Goal: Information Seeking & Learning: Learn about a topic

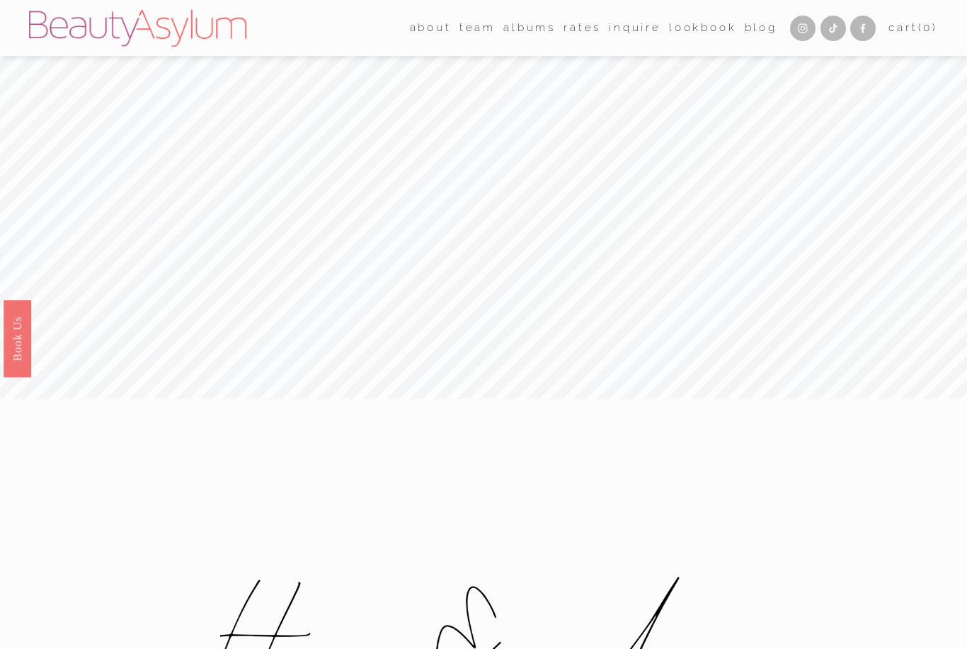
click at [596, 29] on nav "about Career Coming Soon Meet [PERSON_NAME] Press team [GEOGRAPHIC_DATA] [GEOGR…" at bounding box center [594, 28] width 368 height 22
click at [574, 30] on link "Rates" at bounding box center [583, 28] width 38 height 22
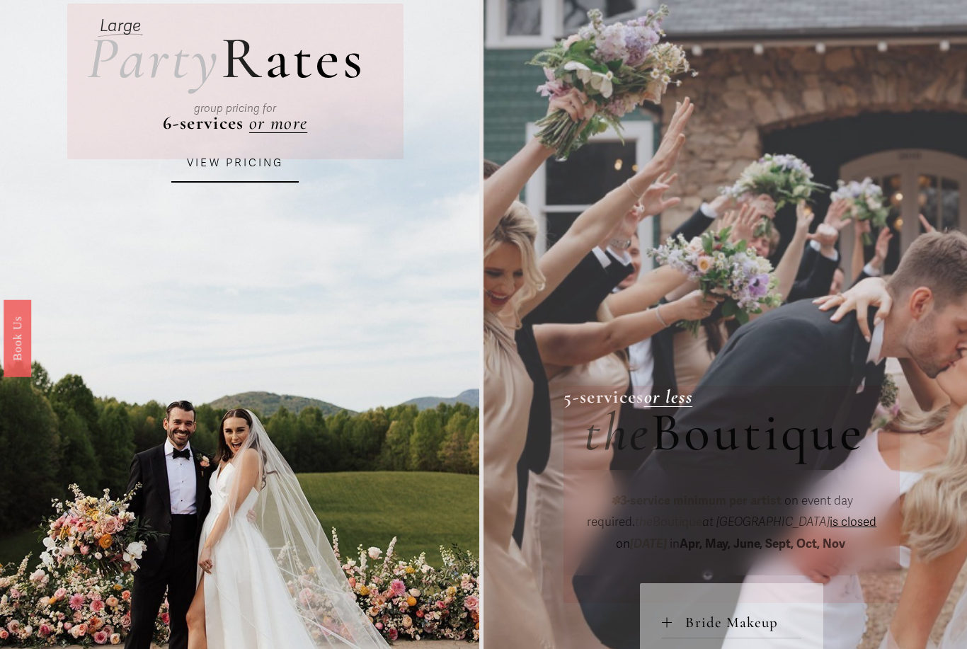
scroll to position [122, 0]
click at [241, 167] on link "VIEW PRICING" at bounding box center [234, 163] width 127 height 38
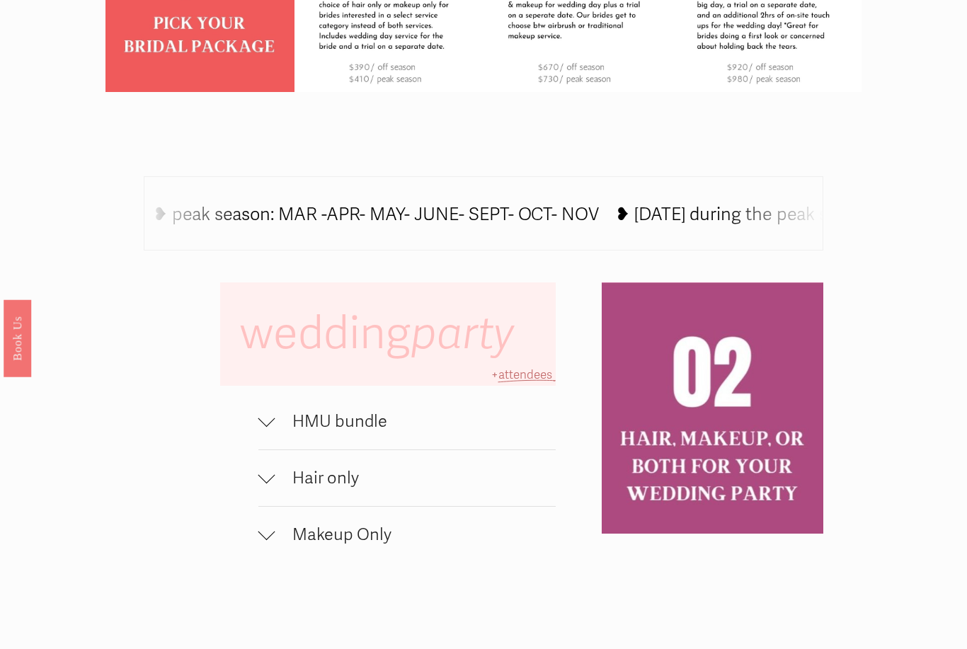
scroll to position [715, 0]
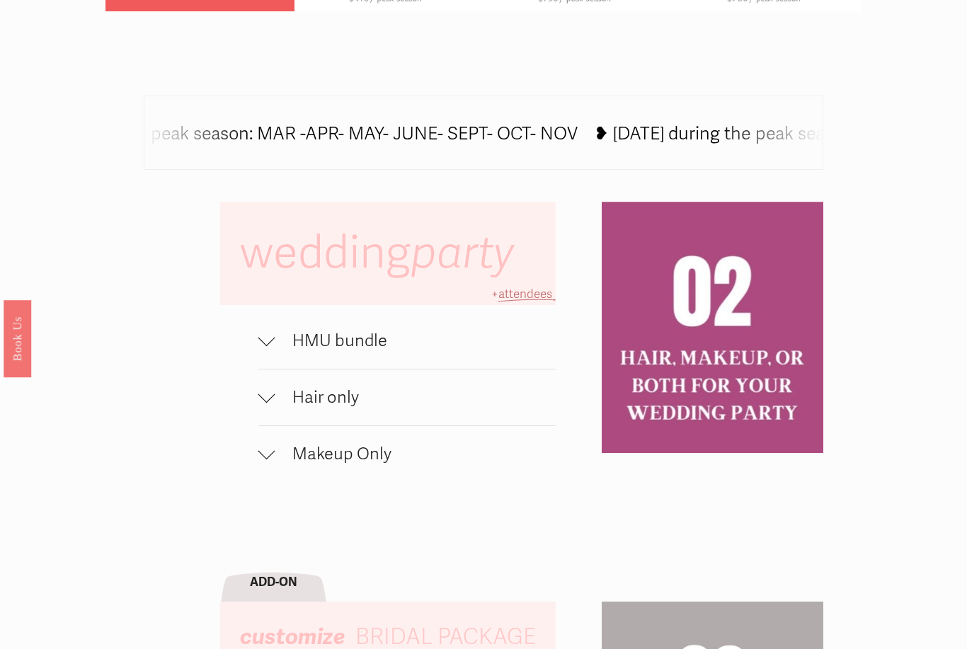
click at [271, 342] on div at bounding box center [266, 337] width 17 height 17
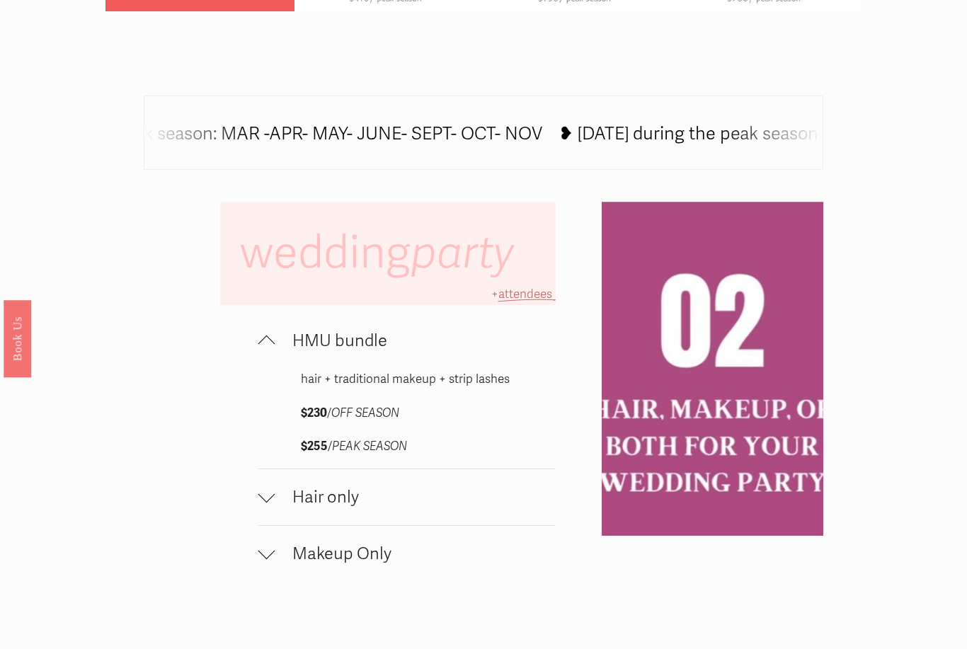
click at [272, 345] on div at bounding box center [266, 344] width 17 height 17
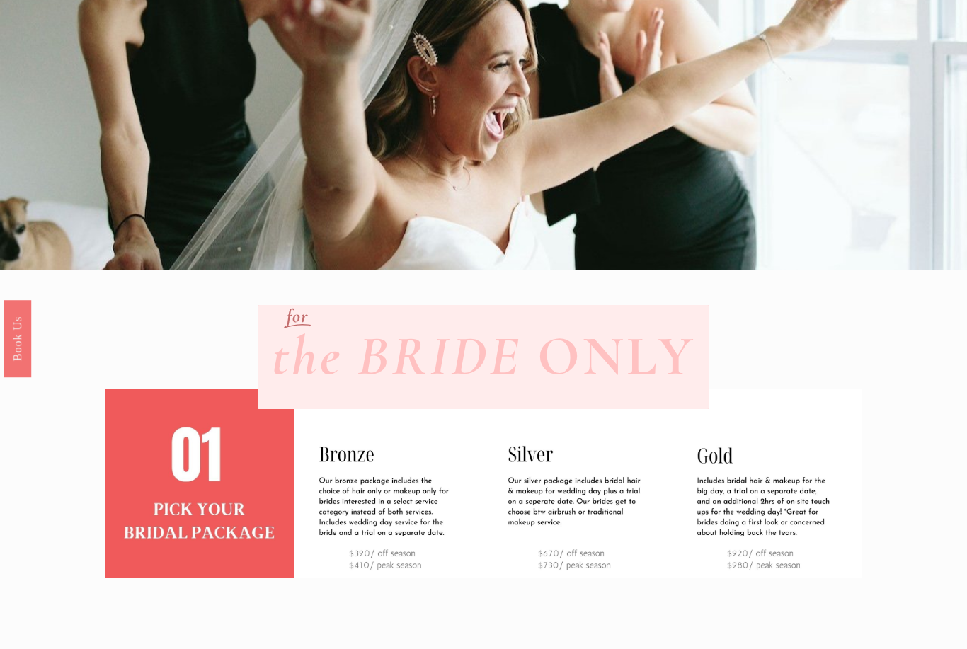
scroll to position [0, 0]
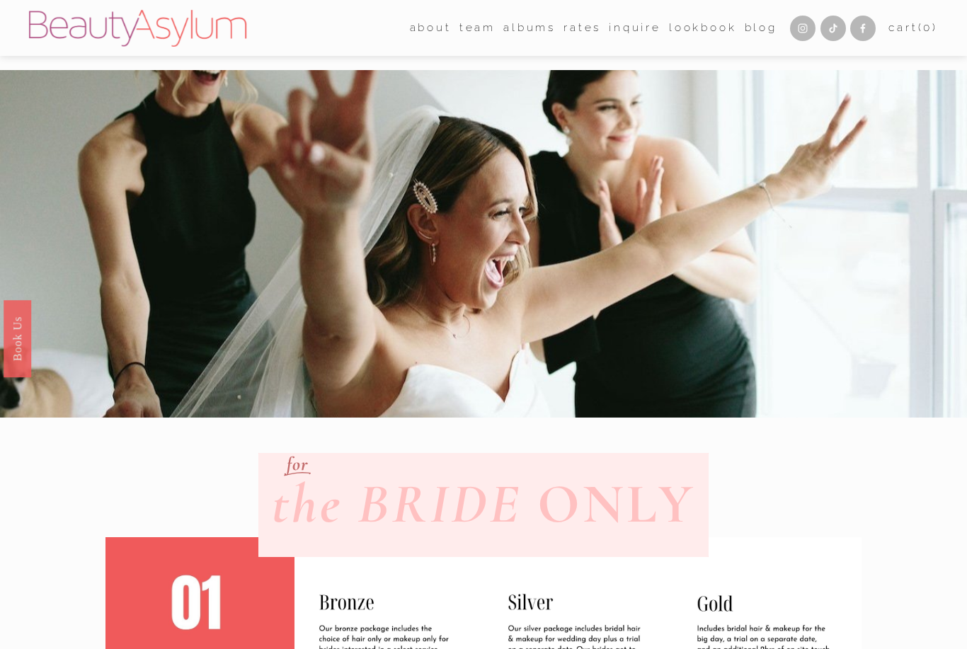
click at [719, 35] on link "Lookbook" at bounding box center [703, 28] width 68 height 22
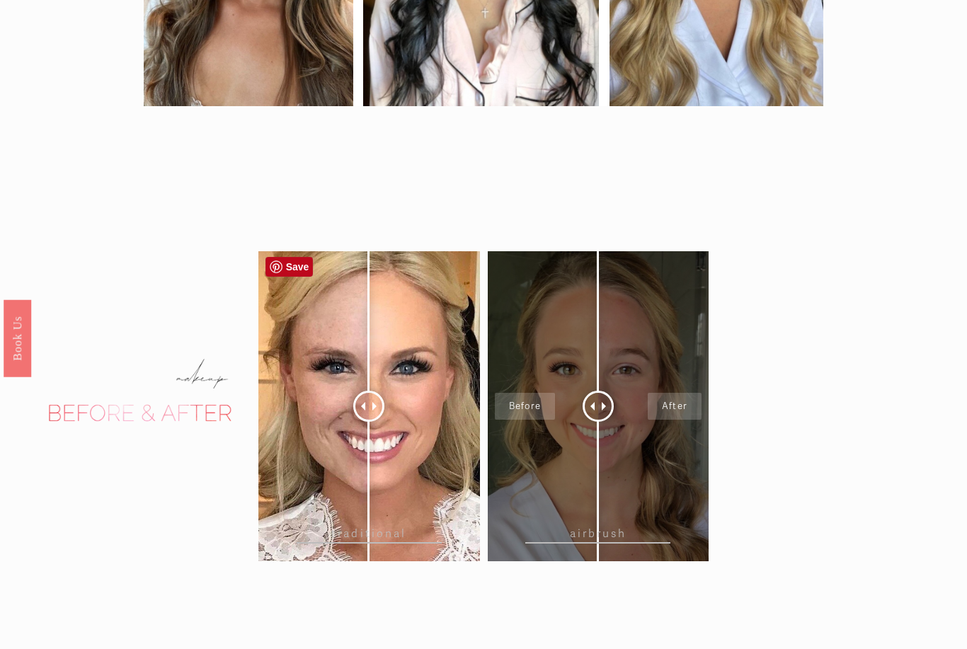
scroll to position [1193, 0]
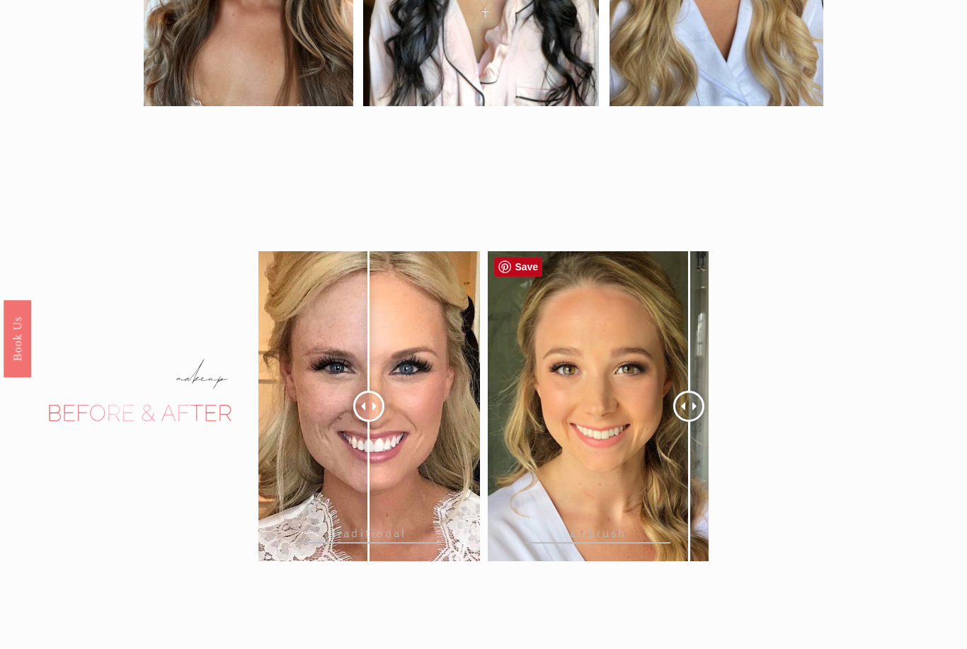
drag, startPoint x: 592, startPoint y: 419, endPoint x: 689, endPoint y: 427, distance: 97.3
click at [689, 422] on div at bounding box center [689, 406] width 31 height 31
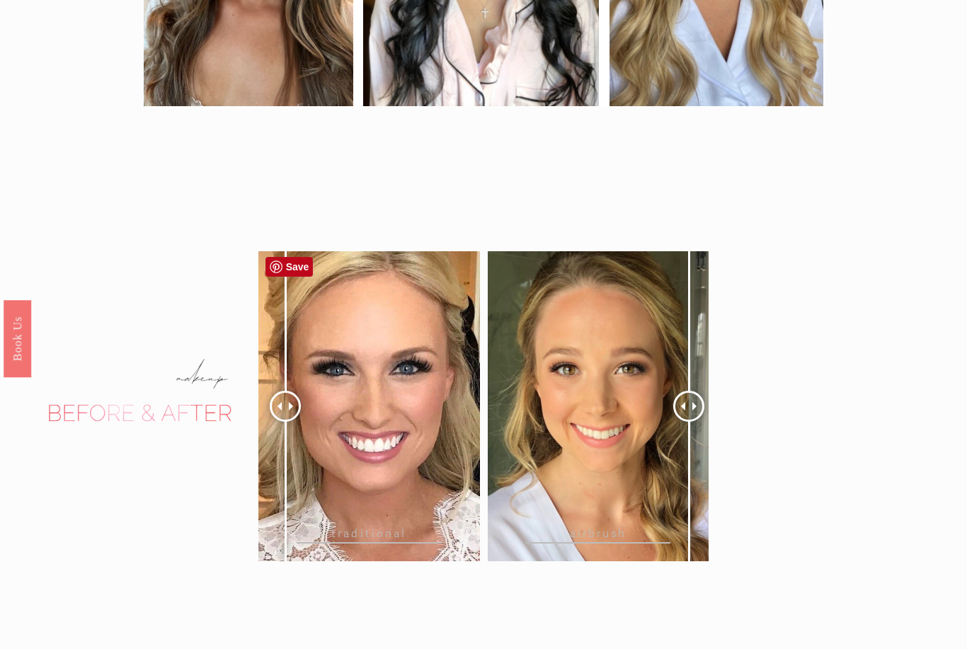
drag, startPoint x: 370, startPoint y: 409, endPoint x: 285, endPoint y: 386, distance: 88.0
click at [285, 391] on div at bounding box center [285, 406] width 31 height 31
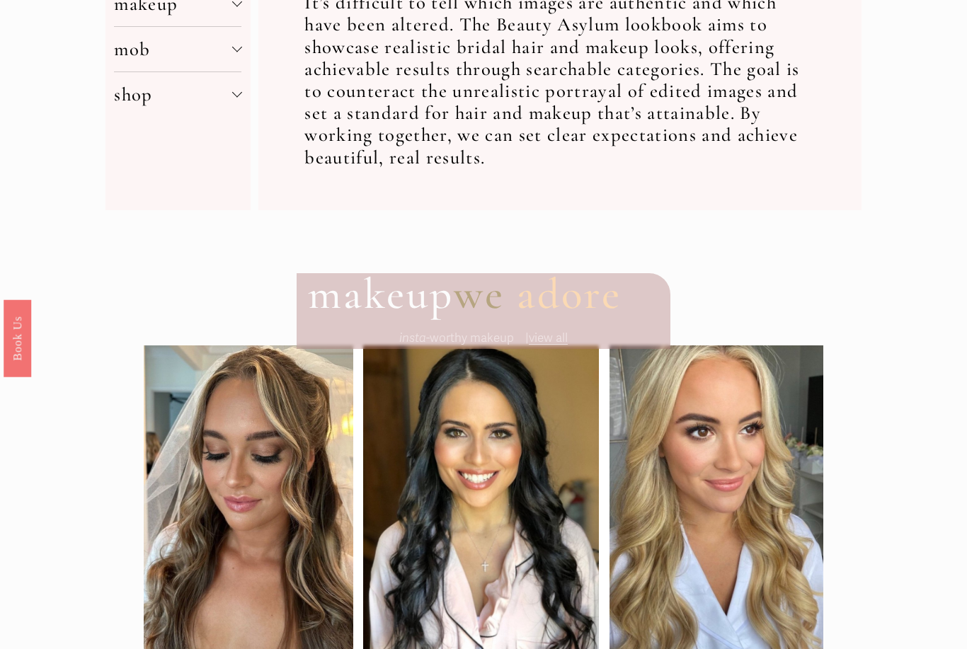
scroll to position [396, 0]
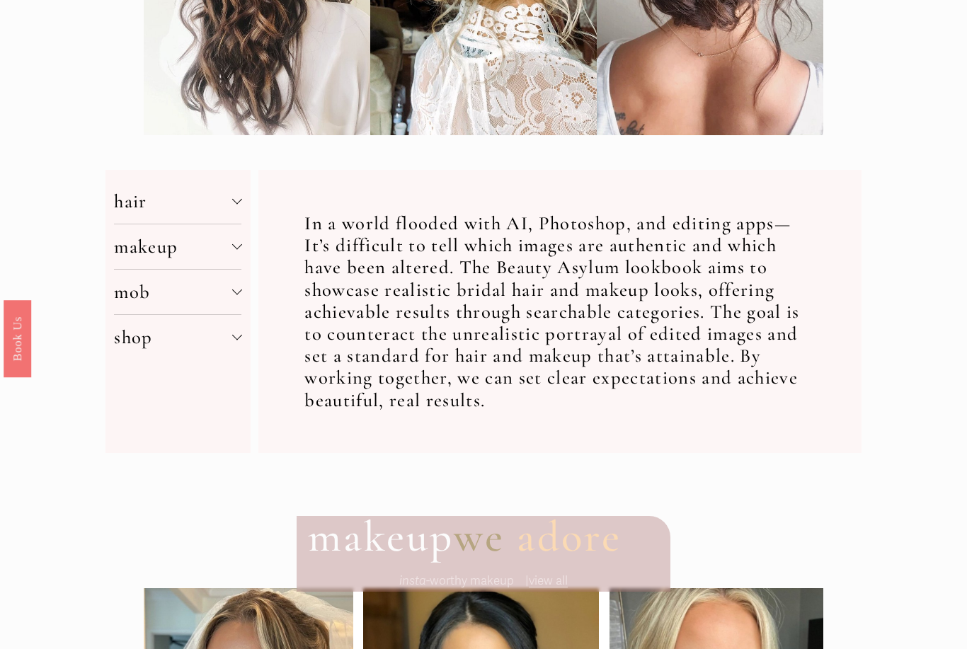
click at [210, 212] on span "hair" at bounding box center [173, 201] width 118 height 23
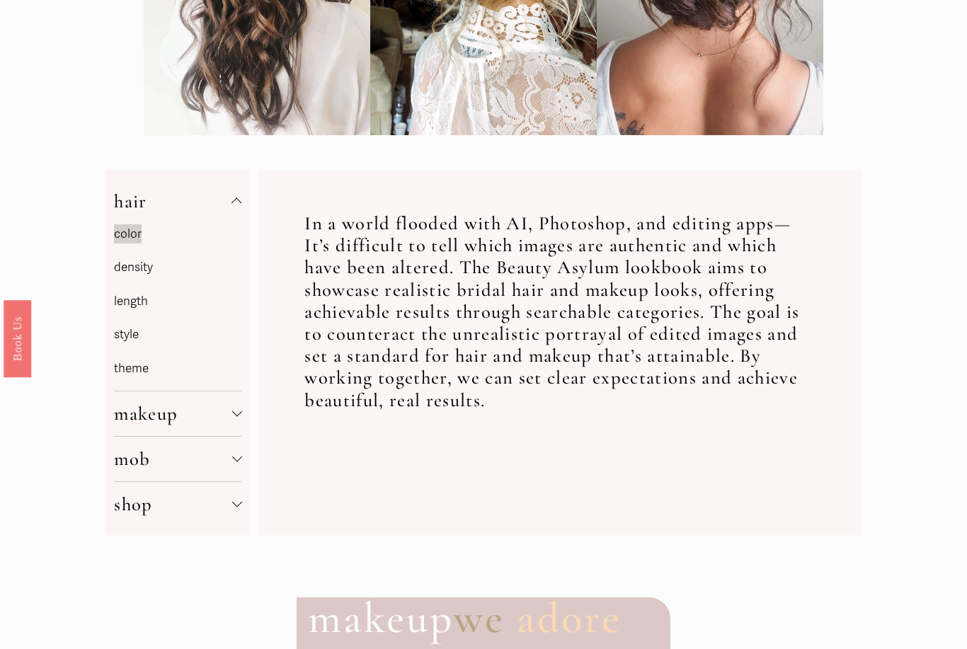
click at [143, 305] on link "length" at bounding box center [131, 301] width 34 height 15
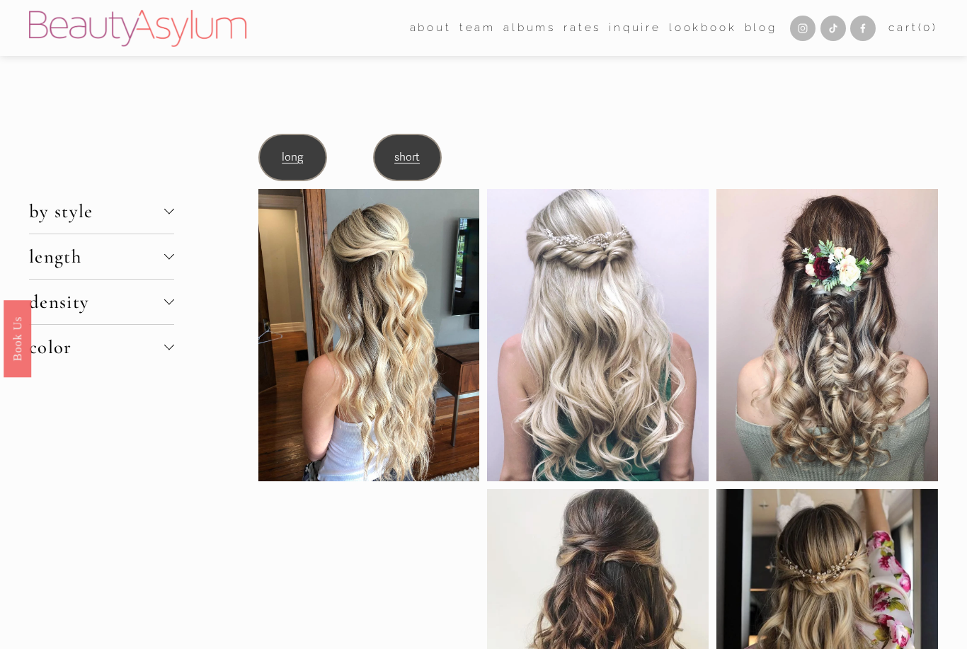
click at [302, 161] on span "long" at bounding box center [292, 157] width 21 height 13
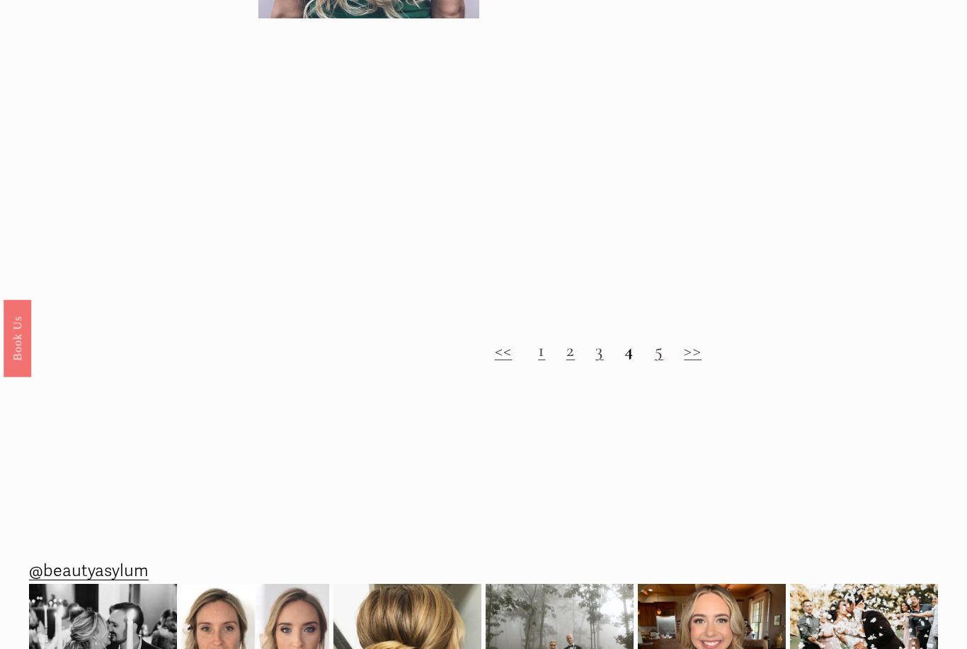
scroll to position [1572, 0]
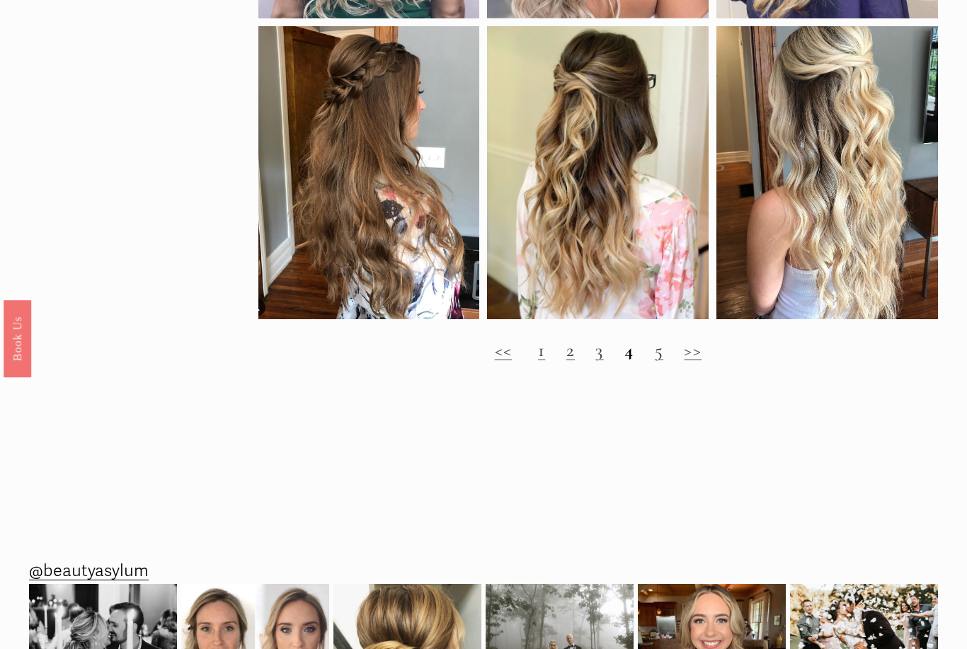
click at [570, 357] on link "2" at bounding box center [571, 350] width 8 height 23
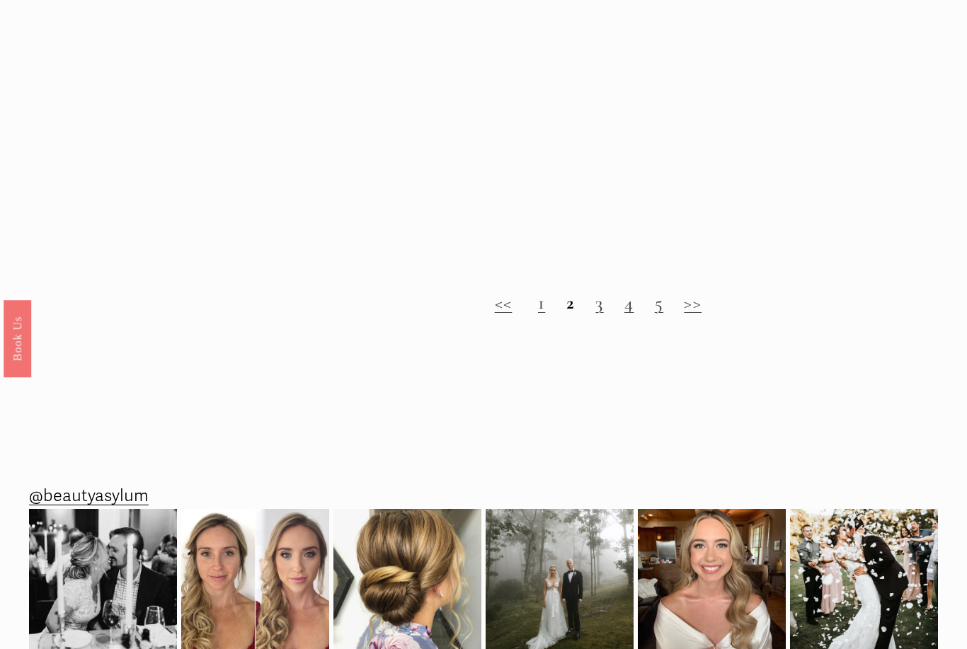
scroll to position [1658, 0]
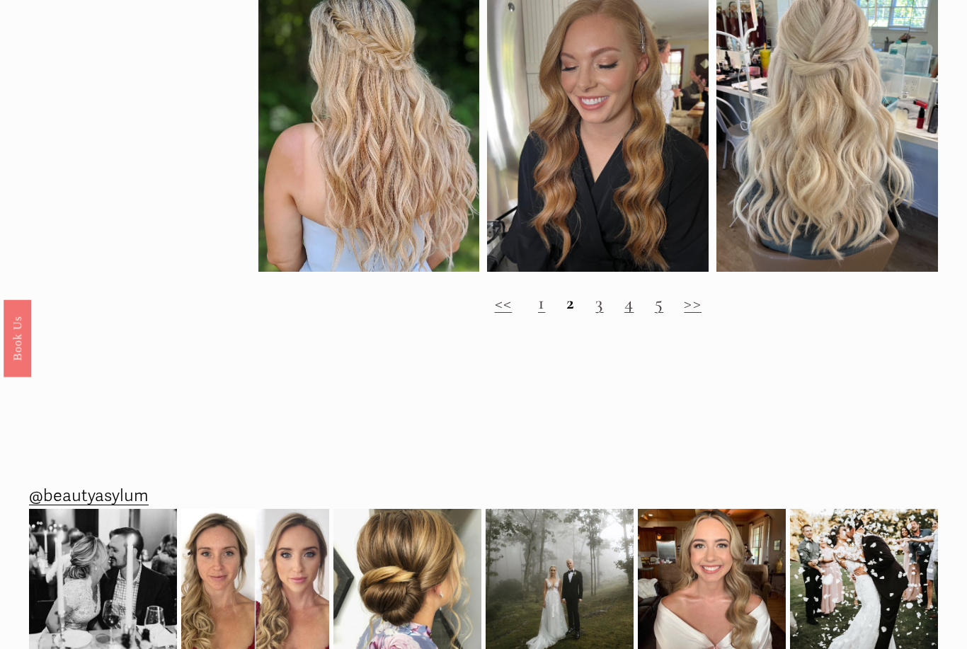
click at [599, 306] on link "3" at bounding box center [600, 303] width 8 height 23
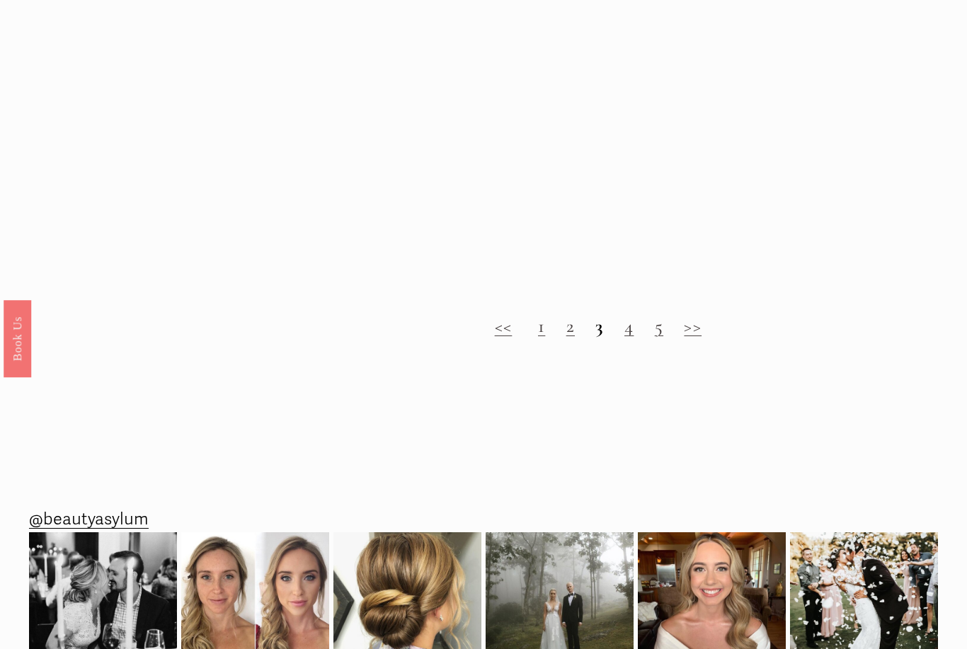
scroll to position [1001, 0]
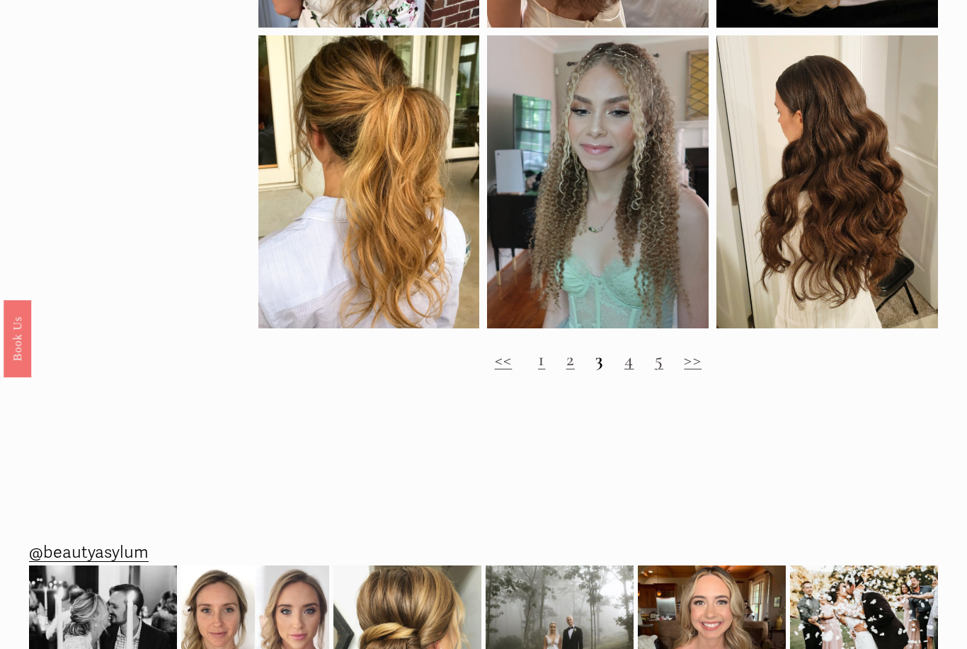
click at [624, 377] on div "<< 1 2 3 4 5 >>" at bounding box center [598, 359] width 680 height 47
click at [627, 368] on link "4" at bounding box center [629, 359] width 9 height 23
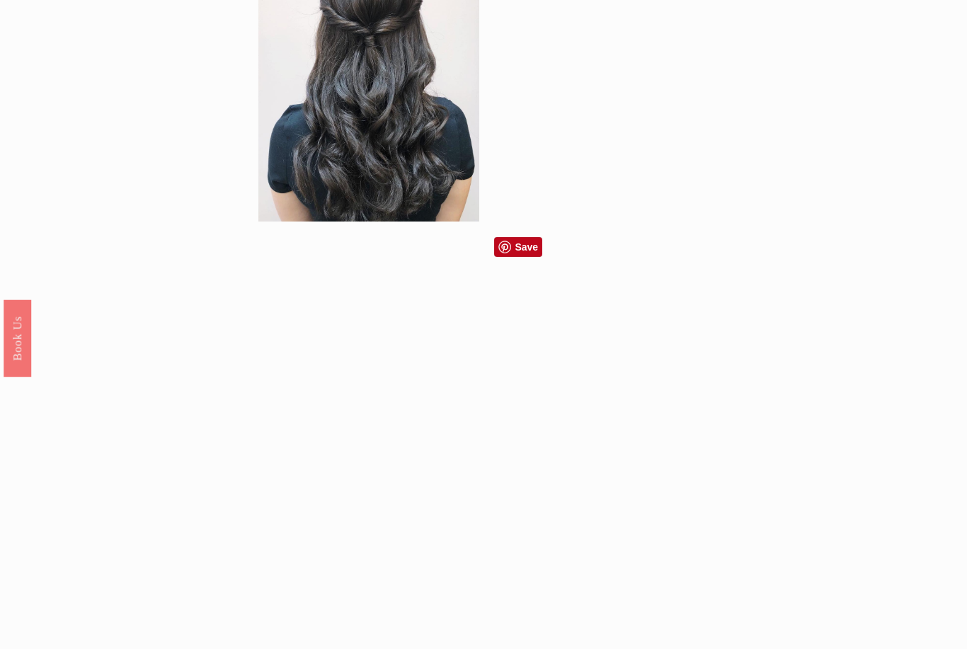
scroll to position [1251, 0]
